Goal: Task Accomplishment & Management: Use online tool/utility

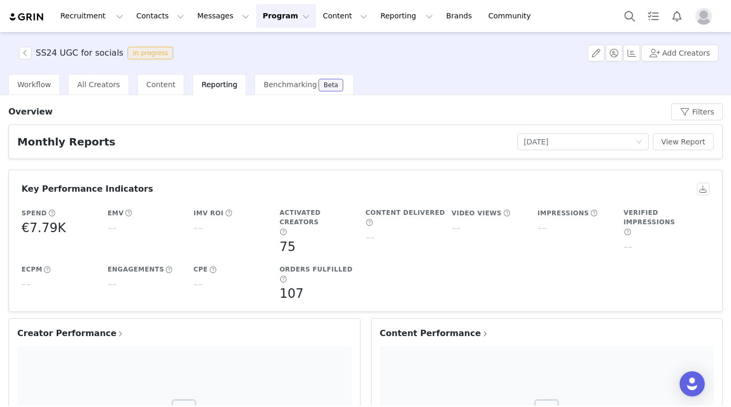
click at [283, 19] on button "Program Program" at bounding box center [286, 16] width 60 height 24
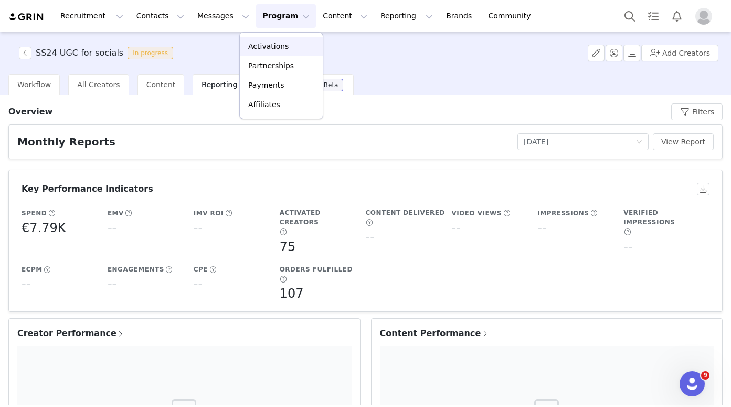
click at [279, 45] on p "Activations" at bounding box center [268, 46] width 40 height 11
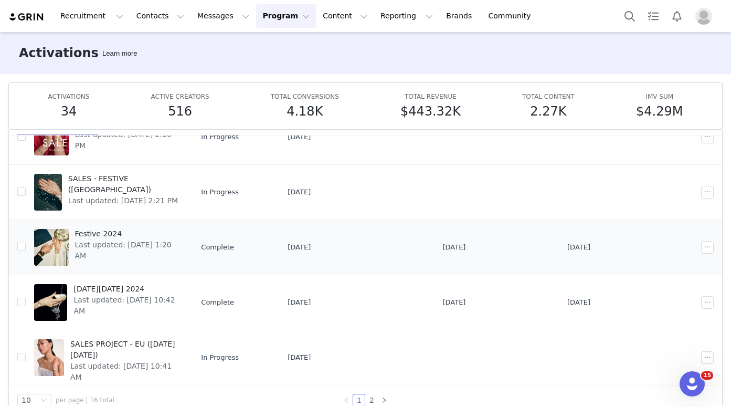
scroll to position [55, 0]
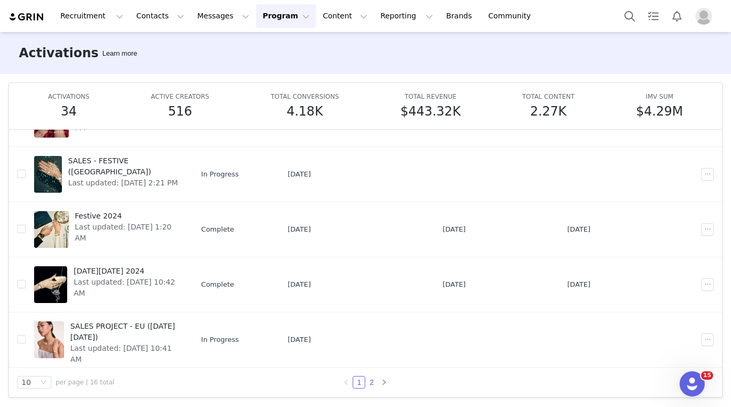
click at [366, 377] on link "2" at bounding box center [372, 382] width 12 height 12
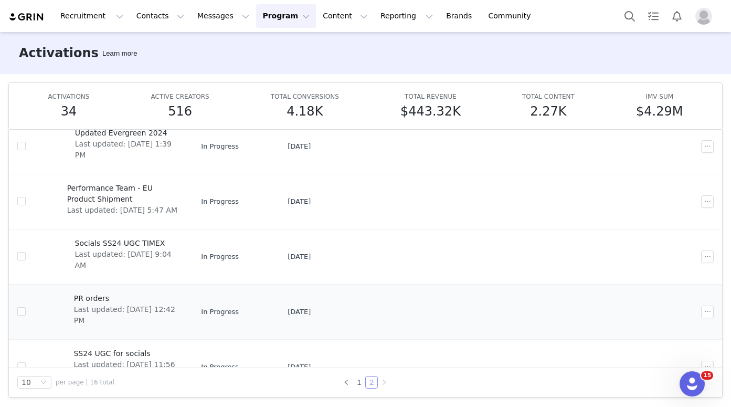
scroll to position [107, 0]
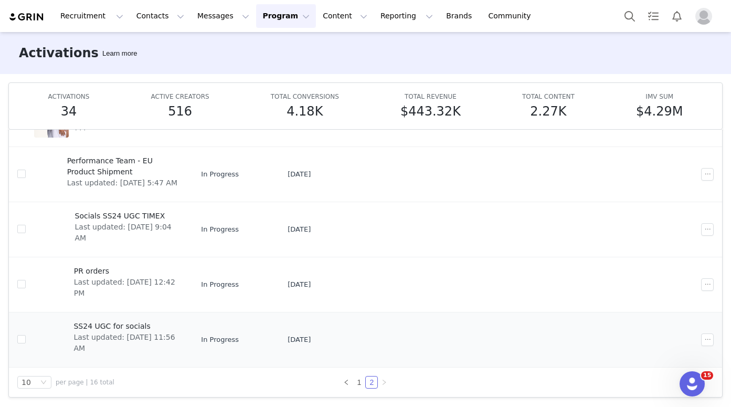
click at [135, 326] on span "SS24 UGC for socials" at bounding box center [125, 326] width 104 height 11
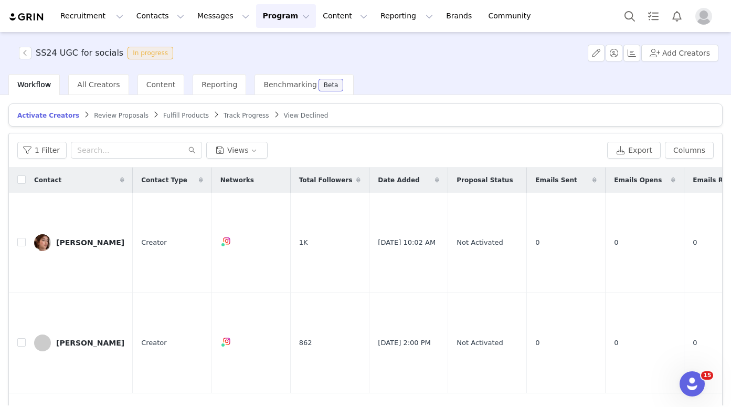
click at [165, 115] on span "Fulfill Products" at bounding box center [186, 115] width 46 height 7
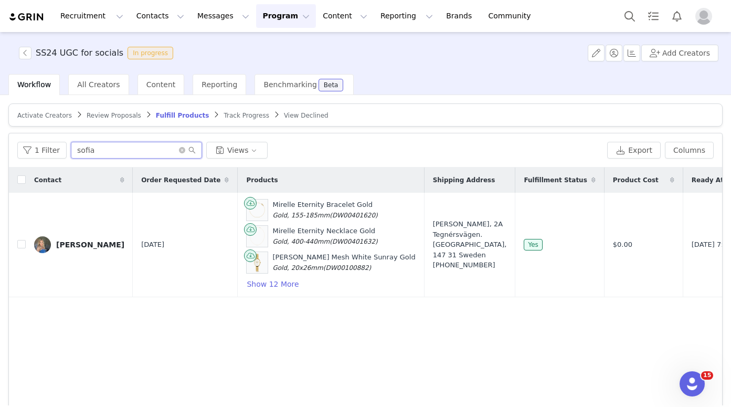
click at [144, 151] on input "sofia" at bounding box center [136, 150] width 131 height 17
type input "s"
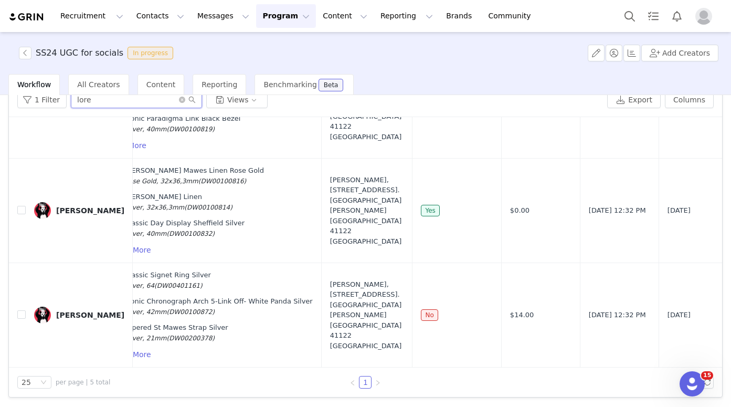
scroll to position [305, 0]
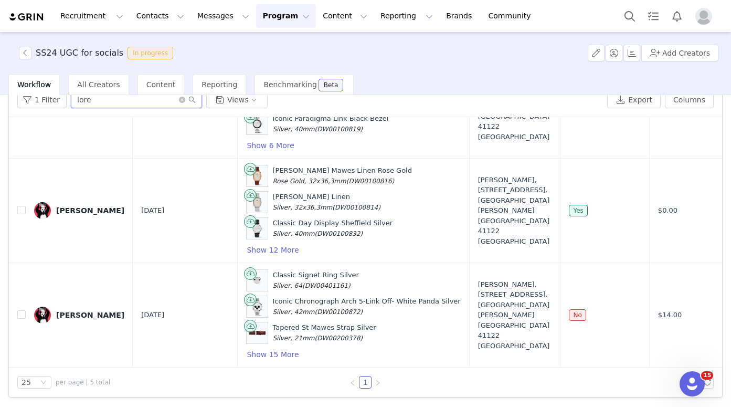
type input "lore"
